Goal: Understand process/instructions: Learn how to perform a task or action

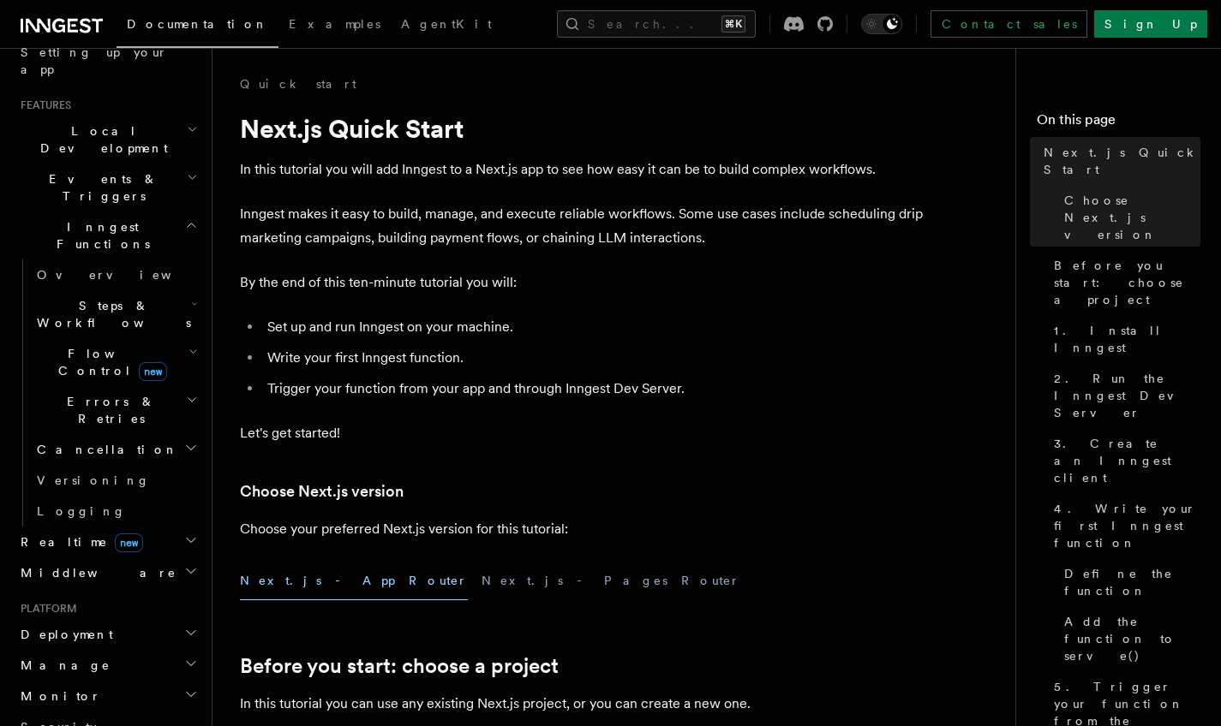
scroll to position [341, 0]
click at [70, 622] on span "Deployment" at bounding box center [63, 630] width 99 height 17
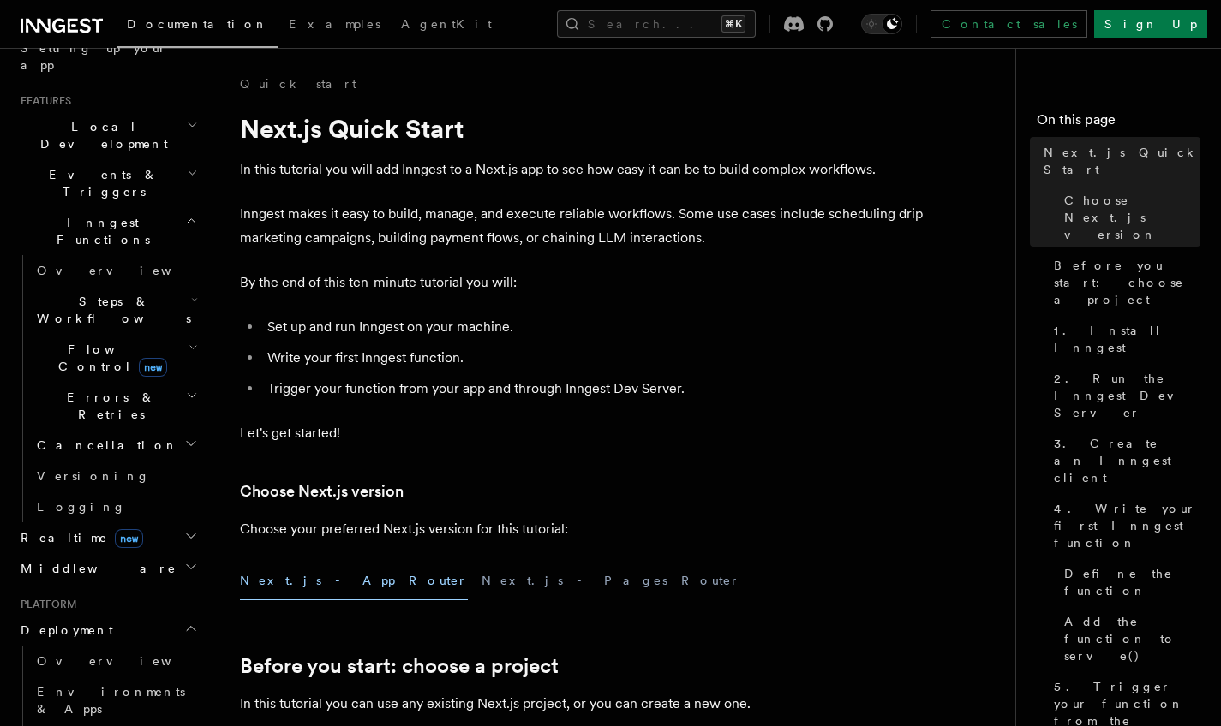
click at [69, 622] on span "Deployment" at bounding box center [63, 630] width 99 height 17
click at [68, 622] on span "Deployment" at bounding box center [63, 630] width 99 height 17
click at [51, 622] on span "Deployment" at bounding box center [63, 630] width 99 height 17
click at [45, 655] on span "Overview" at bounding box center [125, 662] width 176 height 14
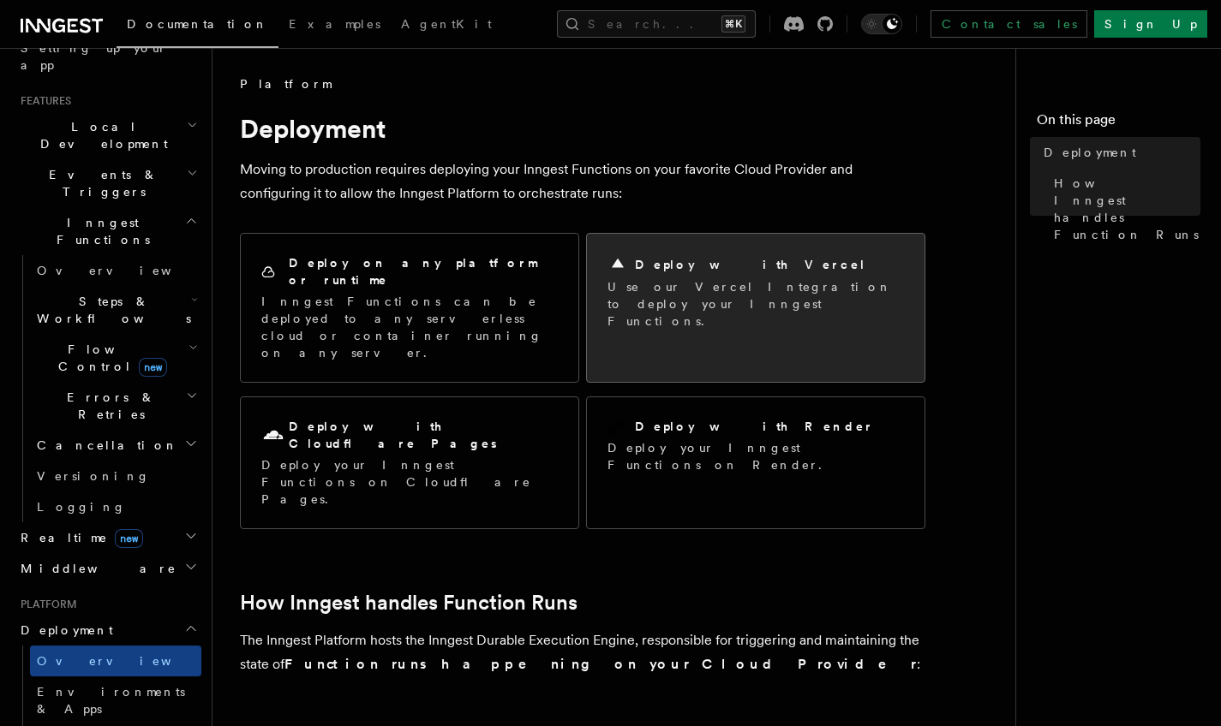
click at [677, 274] on div "Deploy with Vercel" at bounding box center [755, 264] width 296 height 21
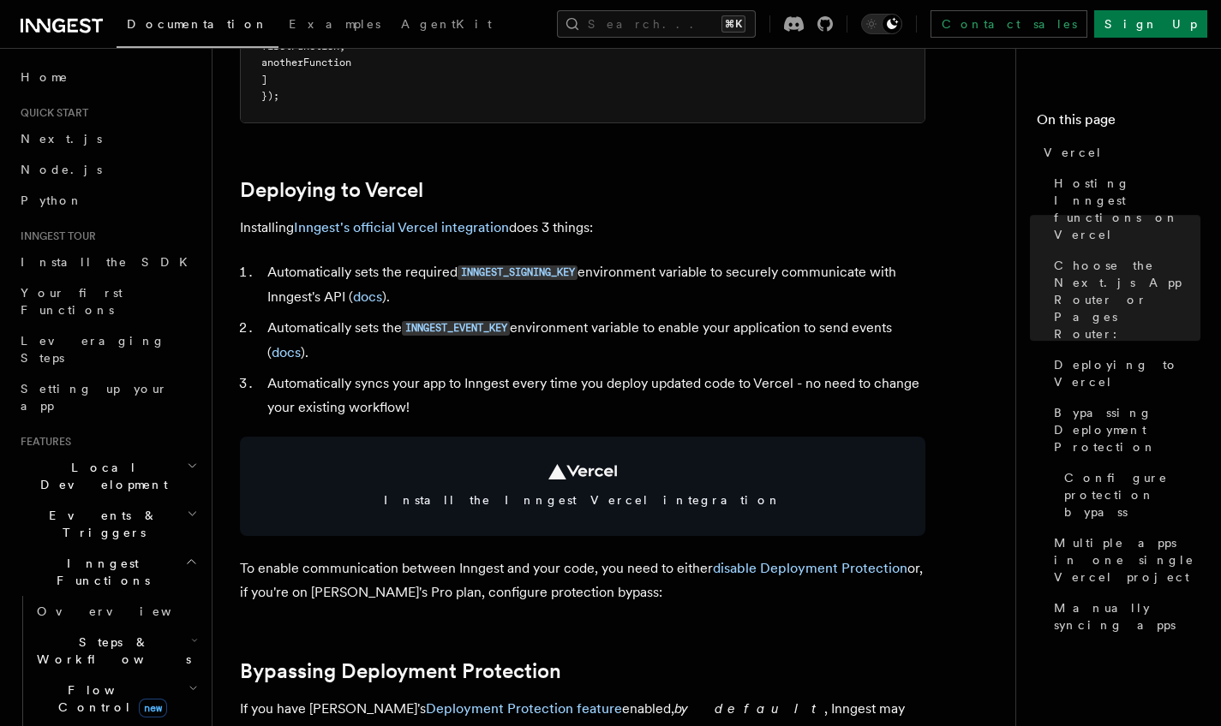
scroll to position [701, 0]
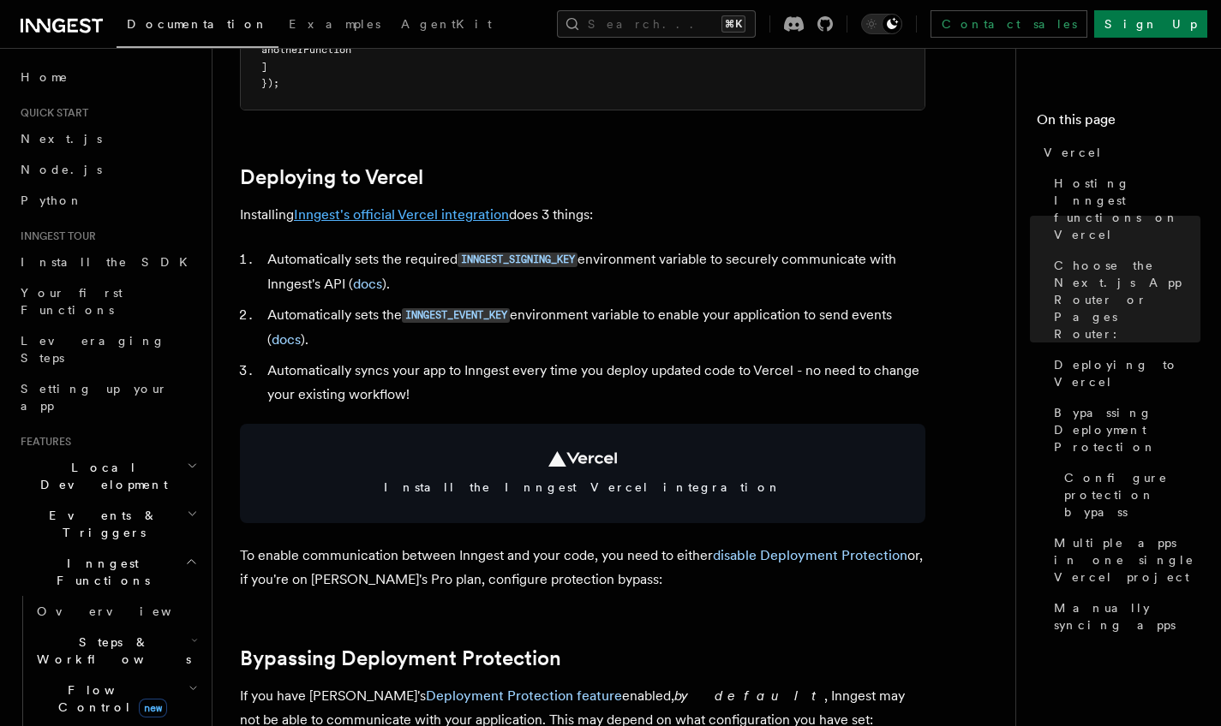
click at [433, 210] on link "Inngest's official Vercel integration" at bounding box center [401, 214] width 215 height 16
